Goal: Transaction & Acquisition: Purchase product/service

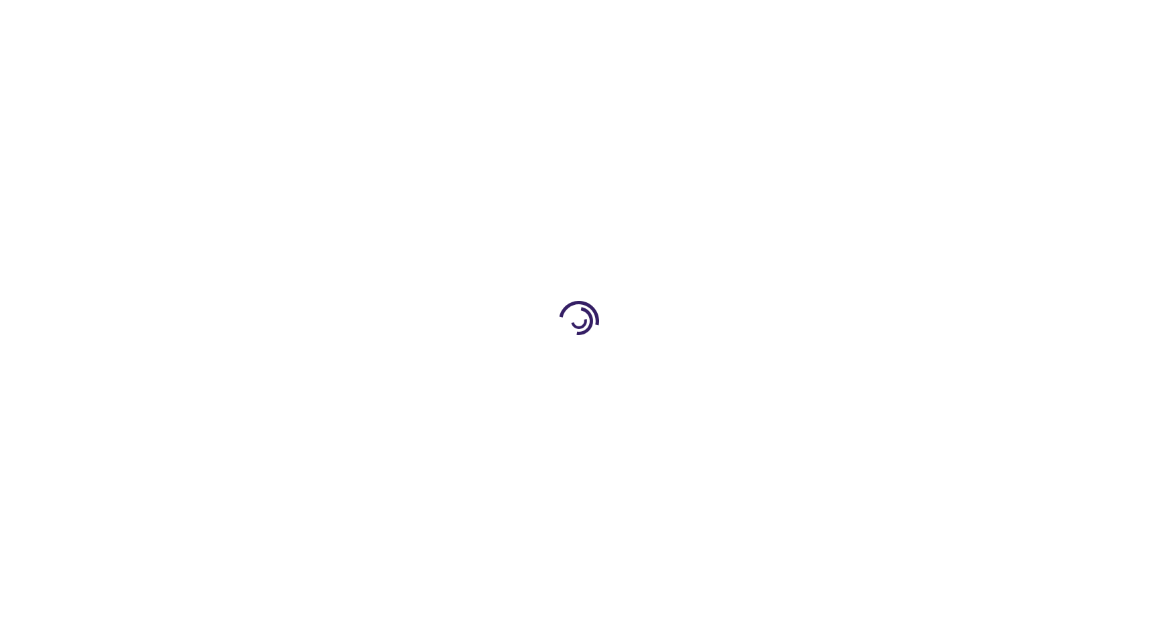
type input "0"
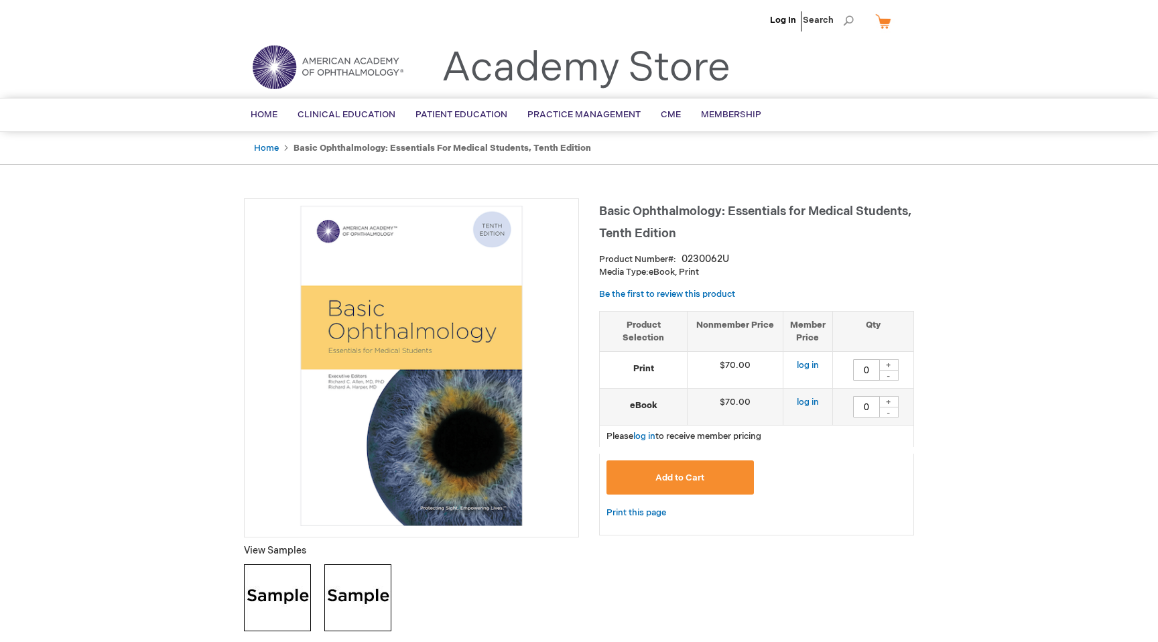
click at [799, 14] on li "Log In" at bounding box center [782, 20] width 33 height 40
click at [779, 21] on link "Log In" at bounding box center [783, 20] width 26 height 11
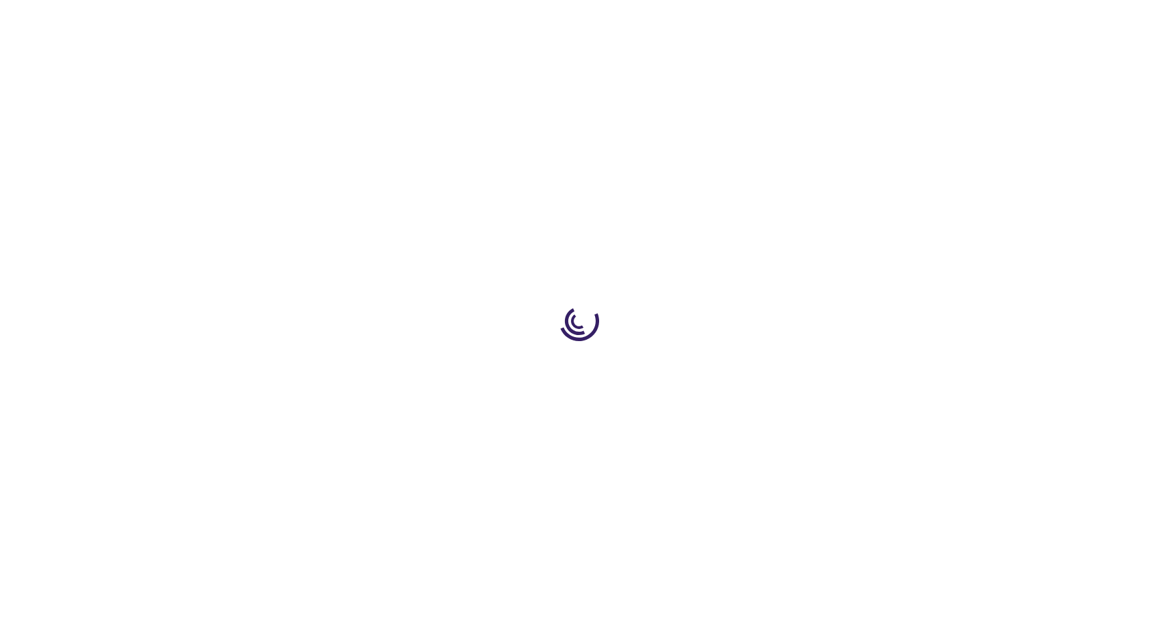
type input "0"
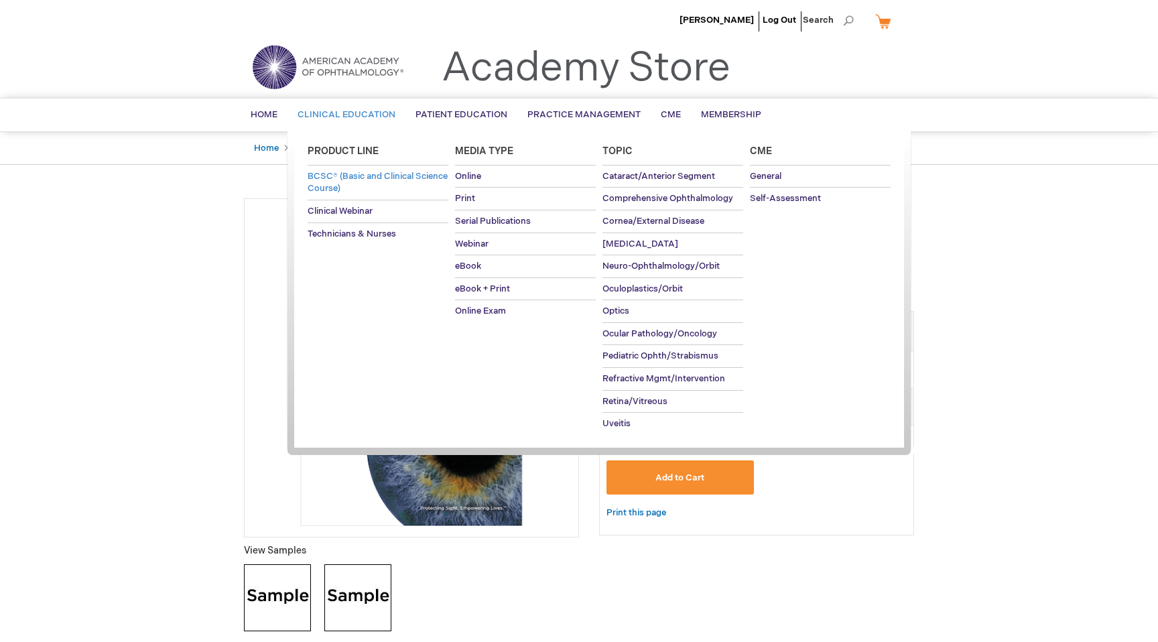
click at [332, 189] on span "BCSC® (Basic and Clinical Science Course)" at bounding box center [378, 182] width 140 height 23
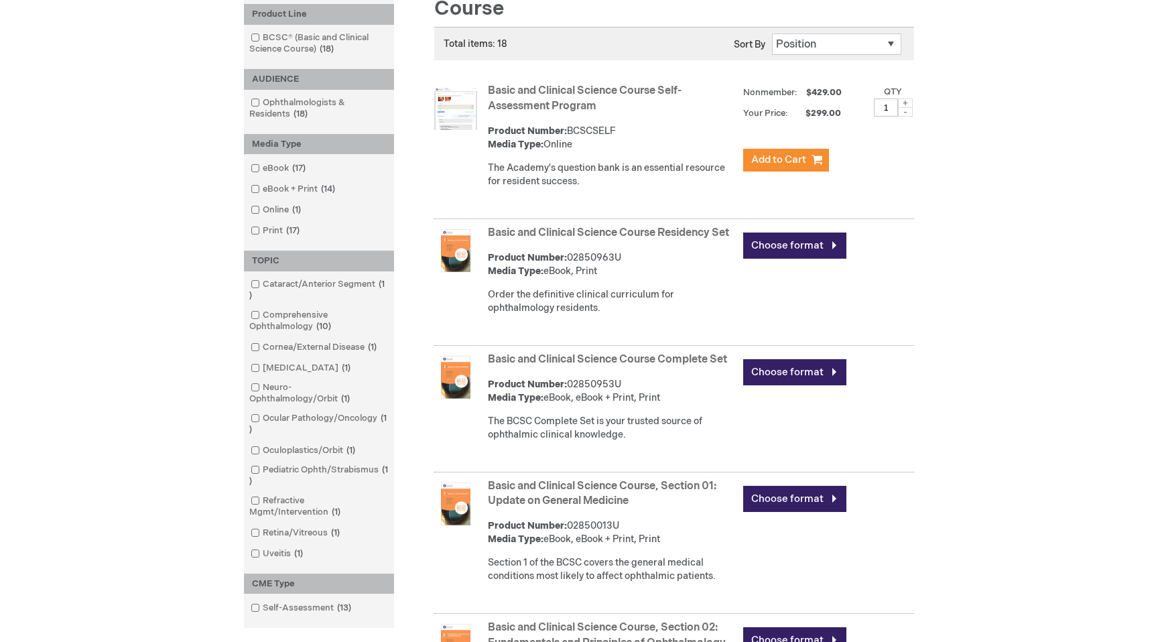
scroll to position [242, 0]
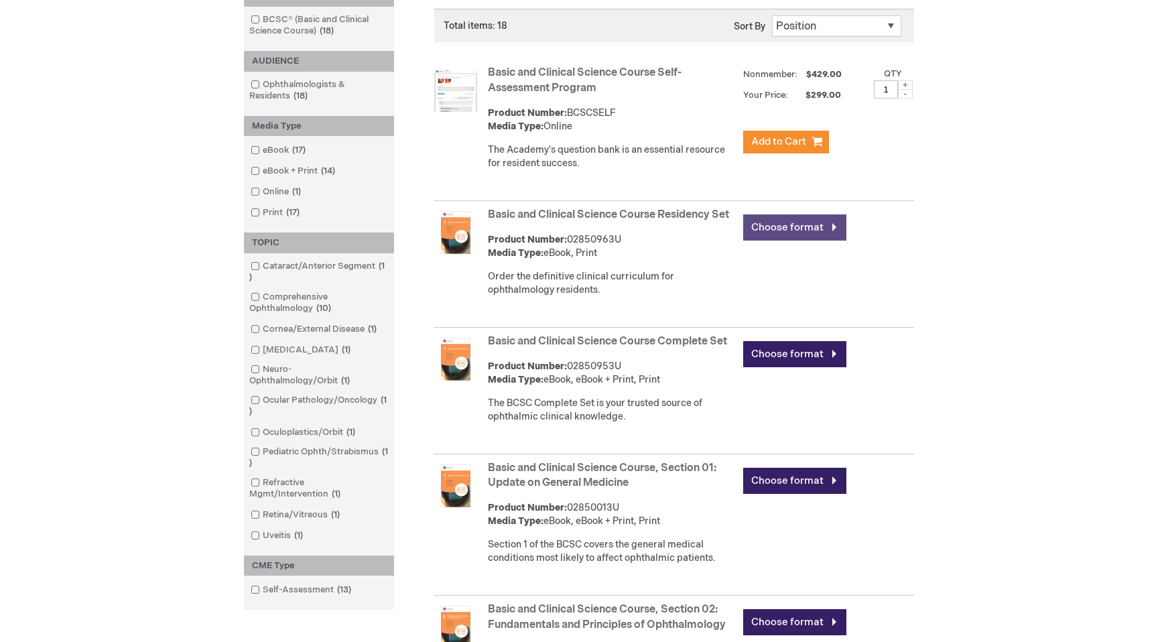
click at [801, 222] on link "Choose format" at bounding box center [794, 227] width 103 height 26
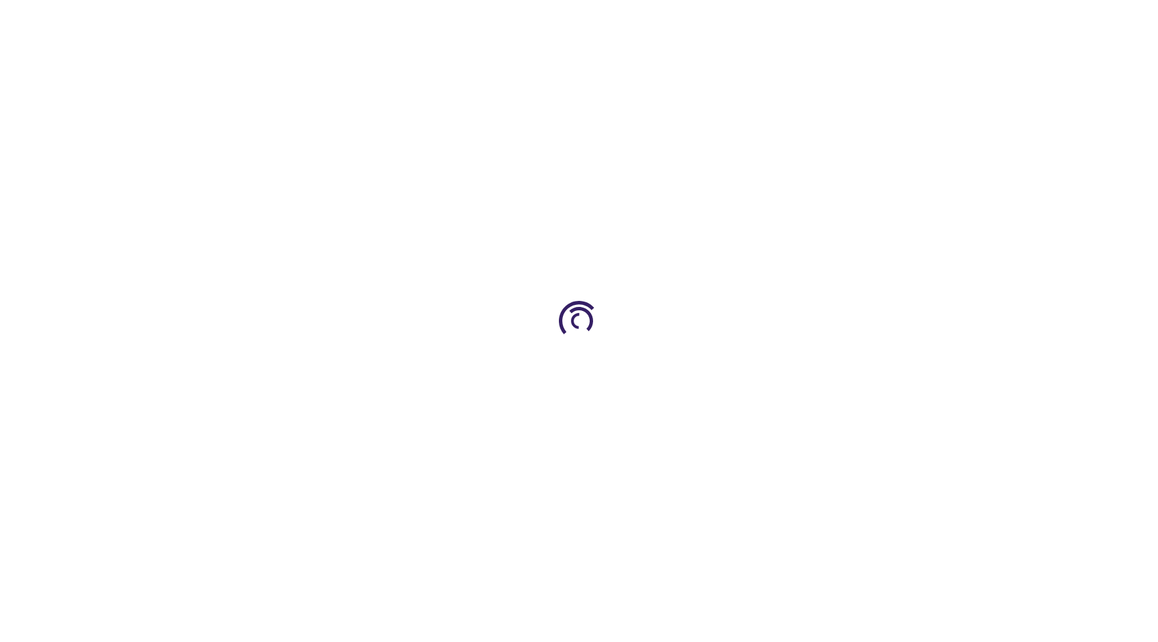
type input "0"
